Goal: Task Accomplishment & Management: Manage account settings

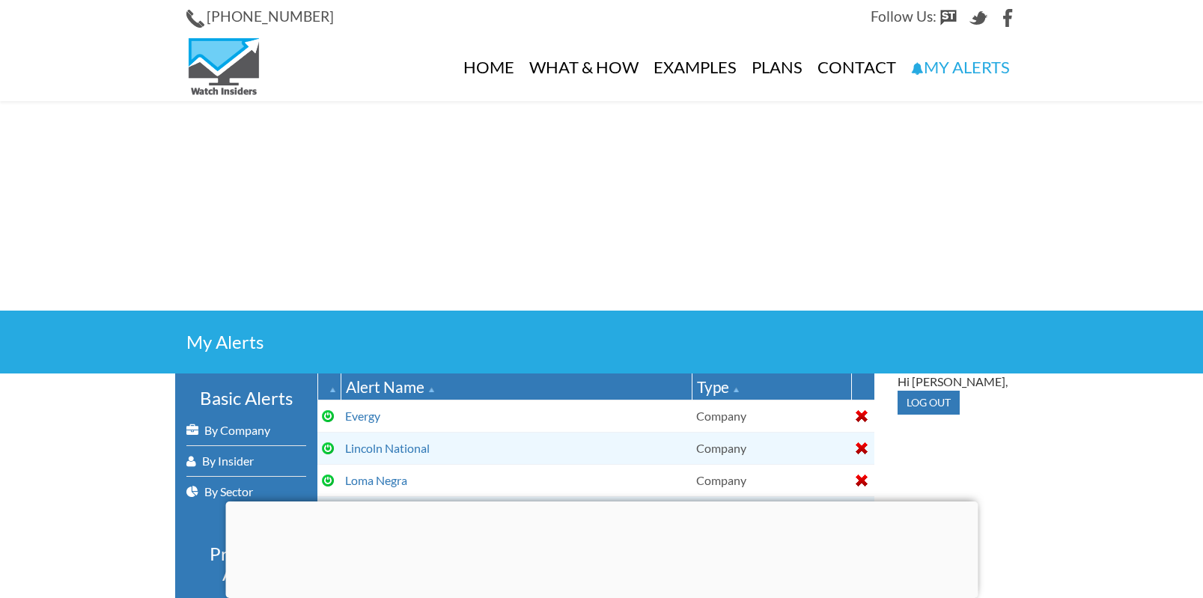
select select
click at [220, 426] on link "By Company" at bounding box center [246, 430] width 120 height 30
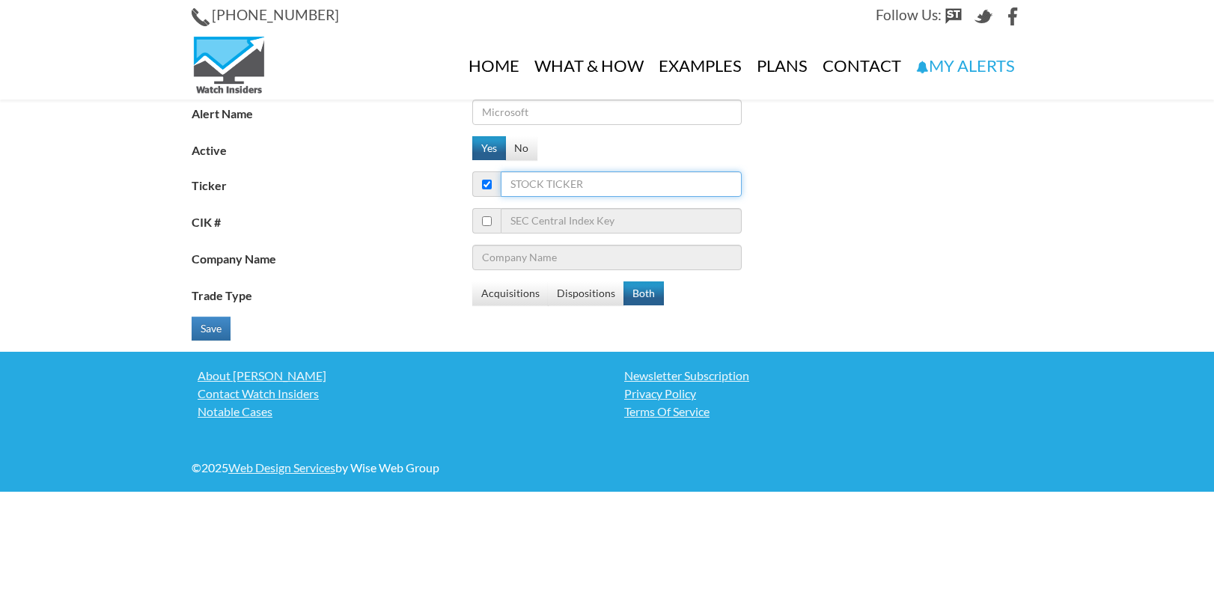
click at [597, 187] on input "Ticker" at bounding box center [621, 183] width 241 height 25
type input "f"
type input "Ford Motor Co"
type input "far"
type input "First Advantage Corp."
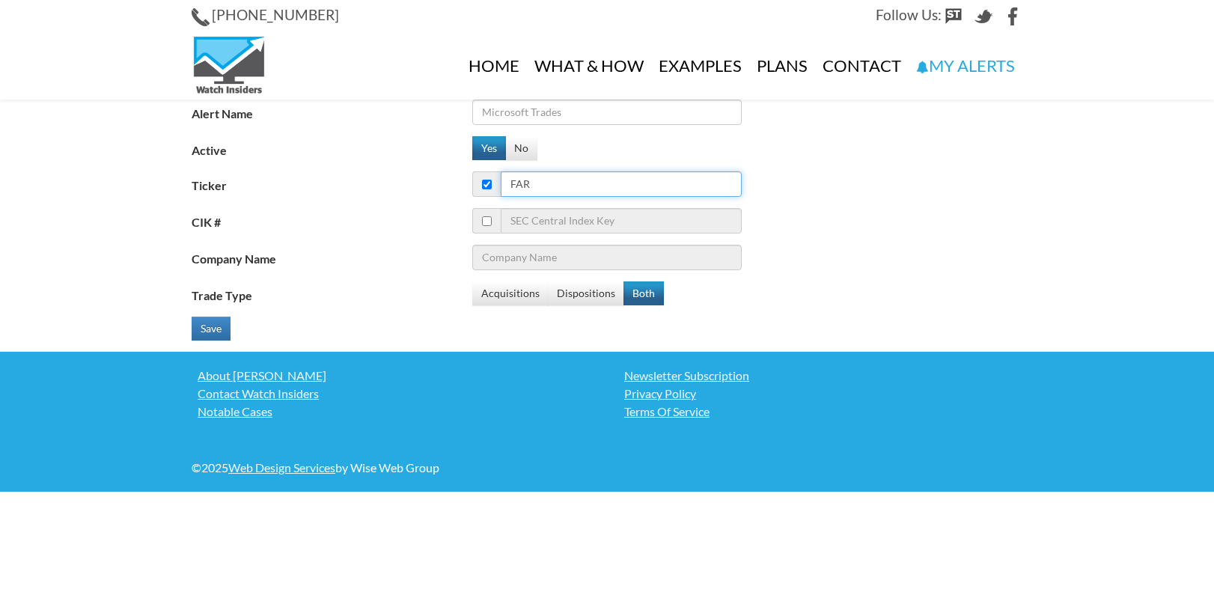
type input "farm"
type input "Farmer Bros. Co."
type input "farm"
click at [576, 113] on input "Alert Name" at bounding box center [606, 112] width 269 height 25
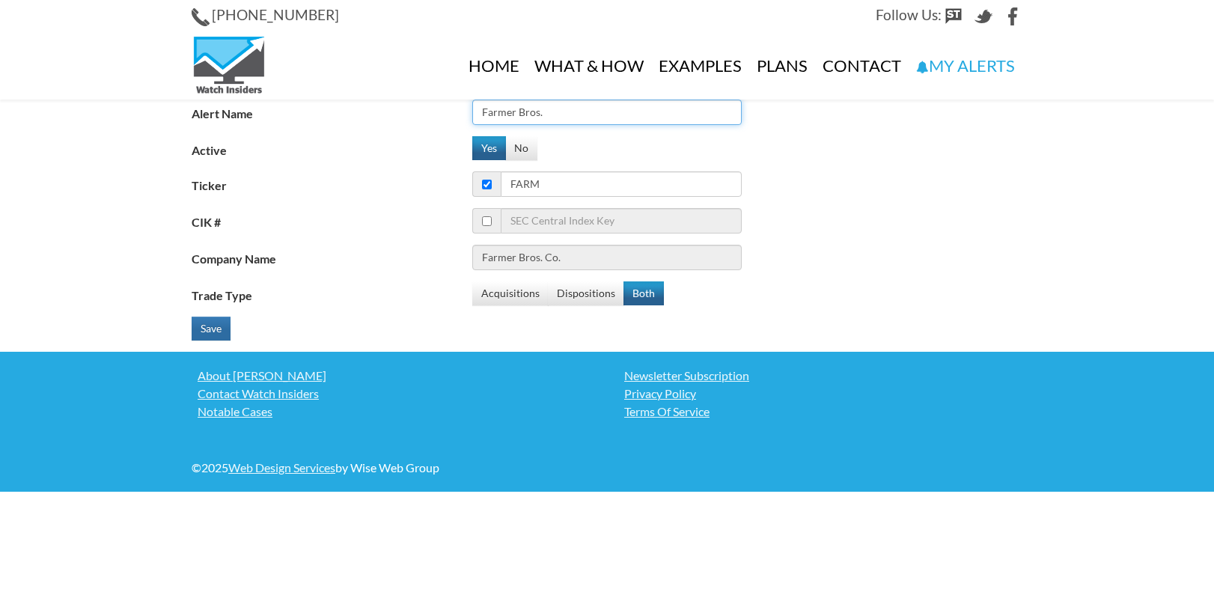
type input "Farmer Bros."
click at [219, 323] on button "Save" at bounding box center [211, 329] width 39 height 24
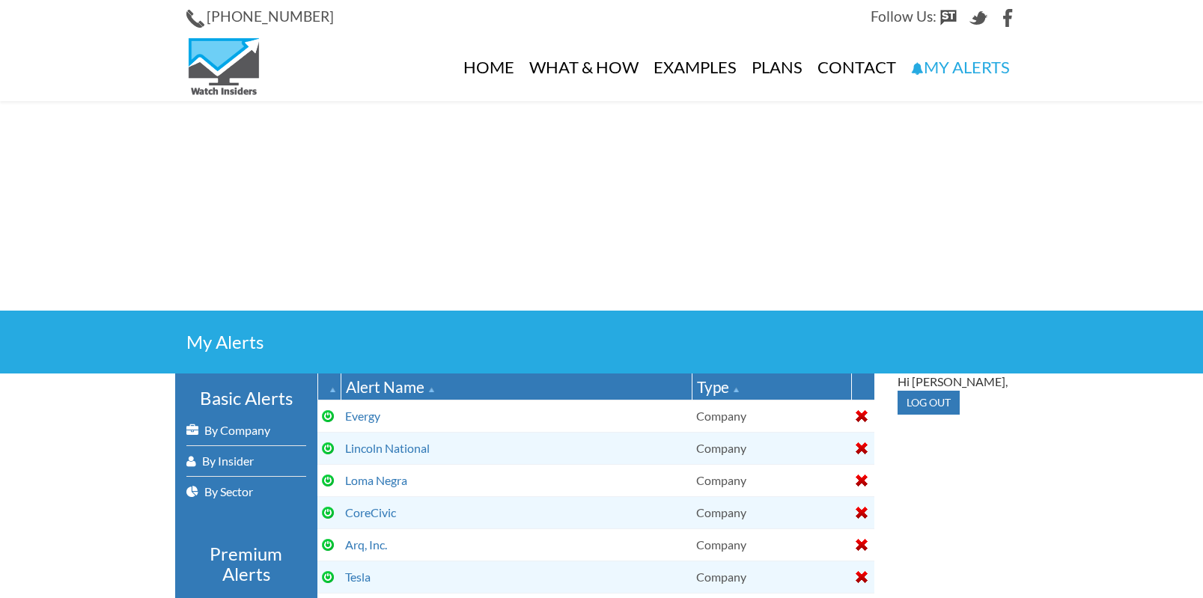
select select
